Goal: Task Accomplishment & Management: Manage account settings

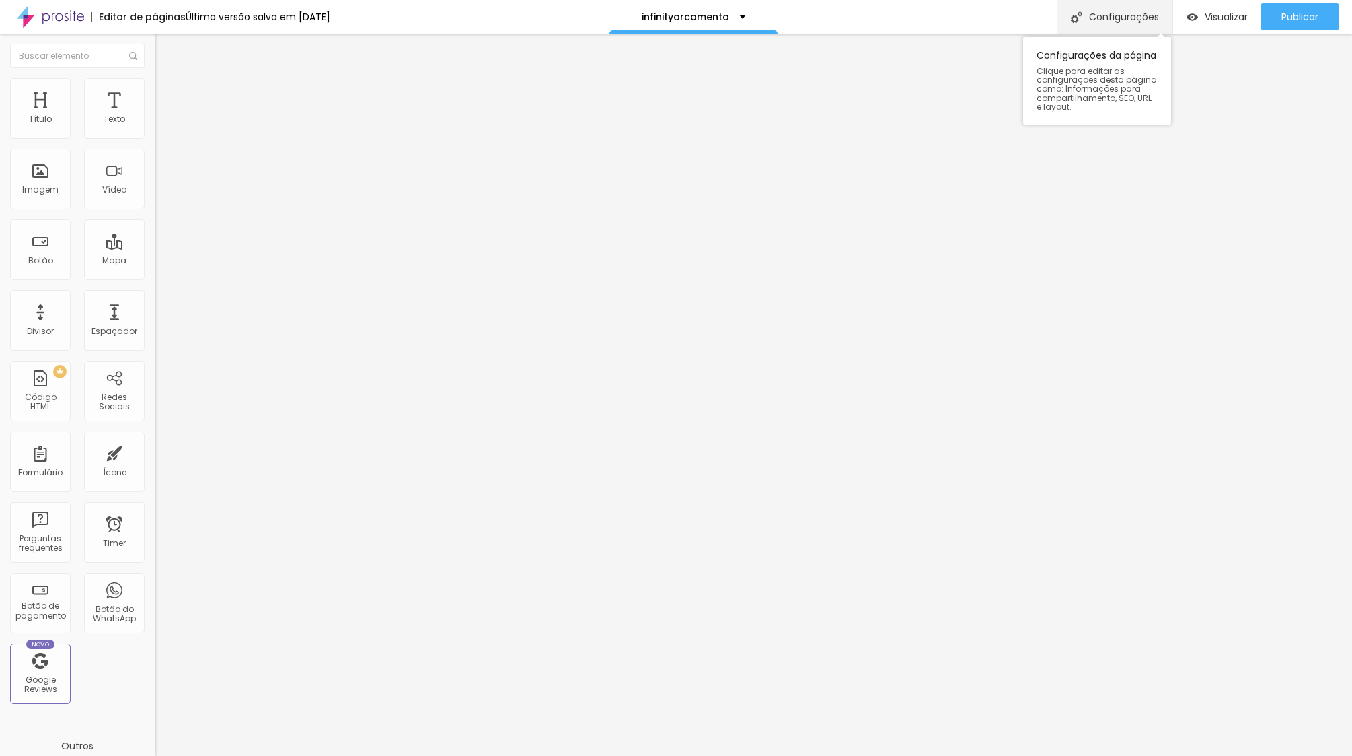
click at [1119, 15] on div "Configurações" at bounding box center [1115, 17] width 116 height 34
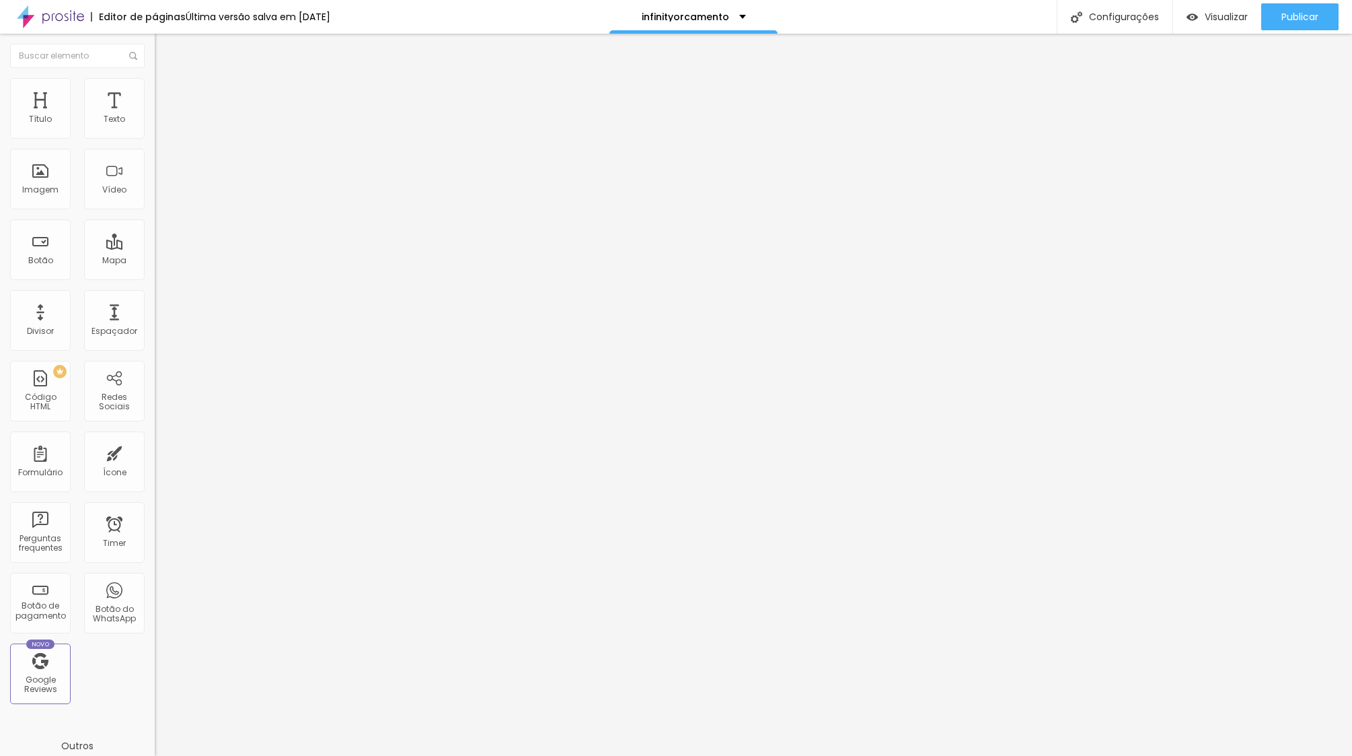
drag, startPoint x: 723, startPoint y: 343, endPoint x: 476, endPoint y: 275, distance: 256.3
drag, startPoint x: 717, startPoint y: 471, endPoint x: 532, endPoint y: 365, distance: 212.5
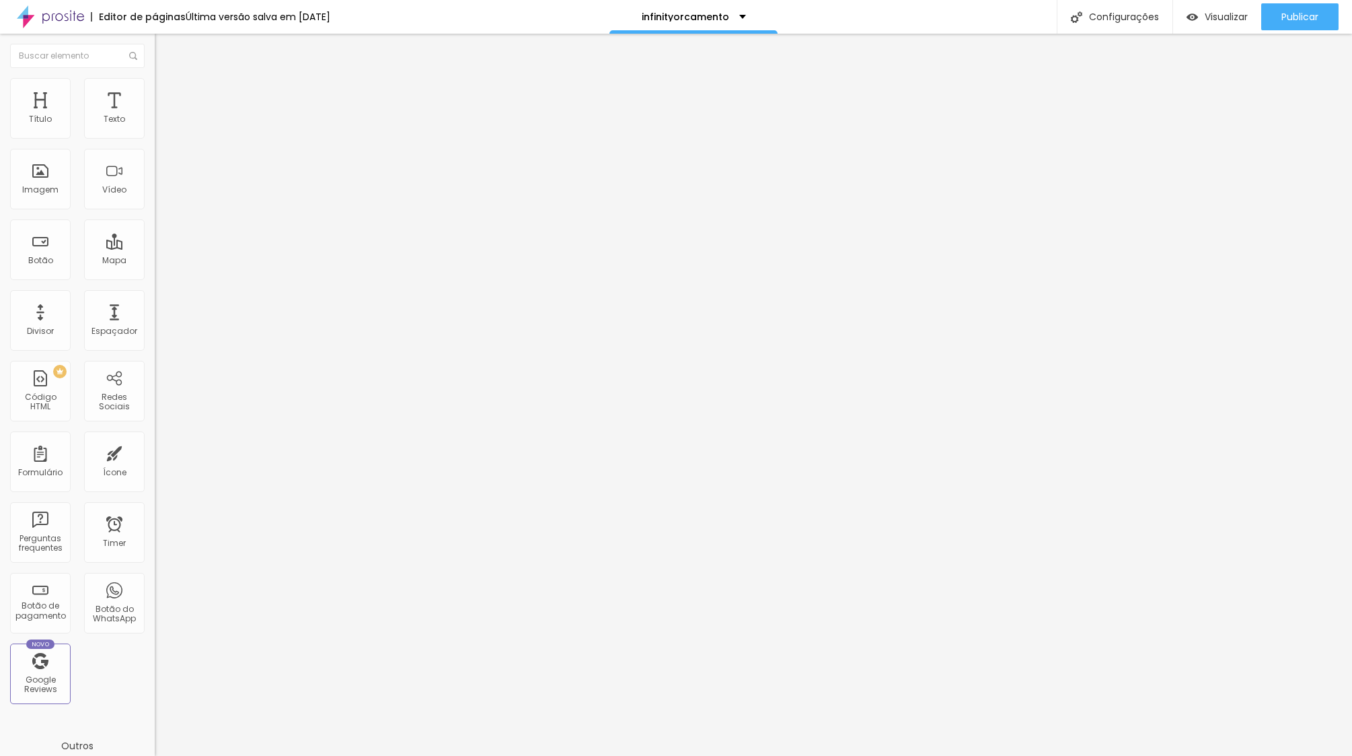
click at [917, 755] on div at bounding box center [676, 770] width 1352 height 12
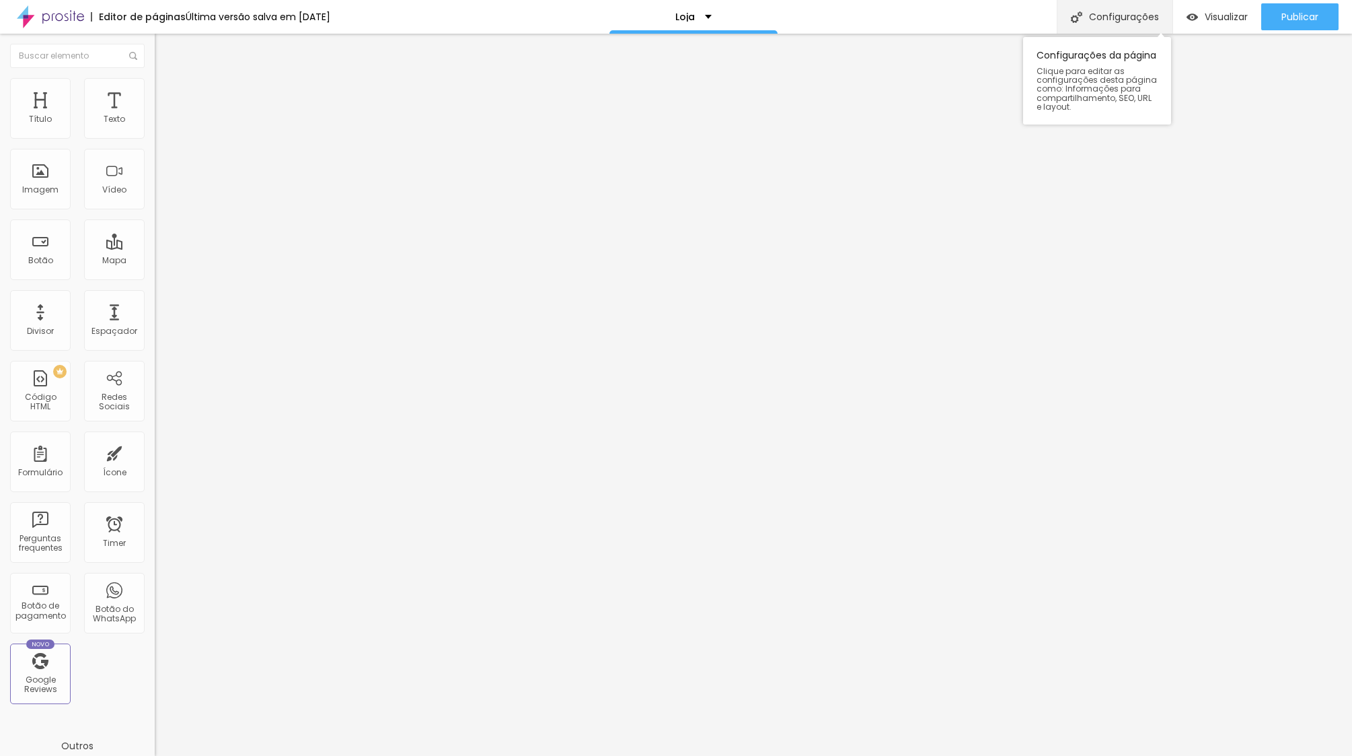
click at [1131, 16] on div "Configurações" at bounding box center [1115, 17] width 116 height 34
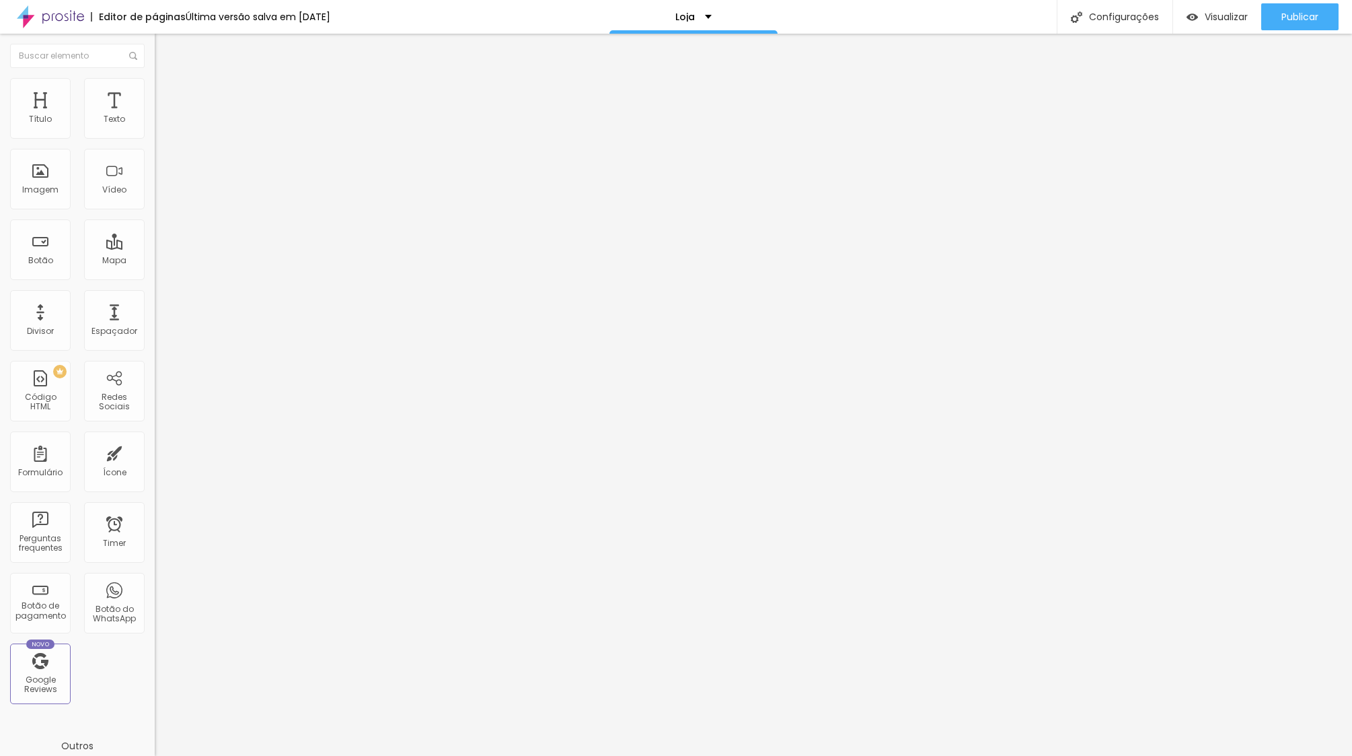
click at [925, 755] on div at bounding box center [676, 770] width 1352 height 12
